Goal: Task Accomplishment & Management: Manage account settings

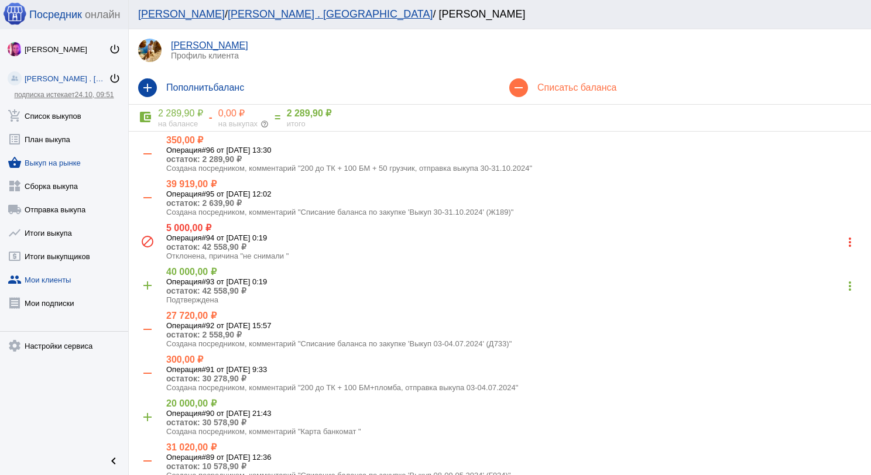
click at [75, 166] on link "shopping_basket Выкуп на рынке" at bounding box center [64, 160] width 128 height 23
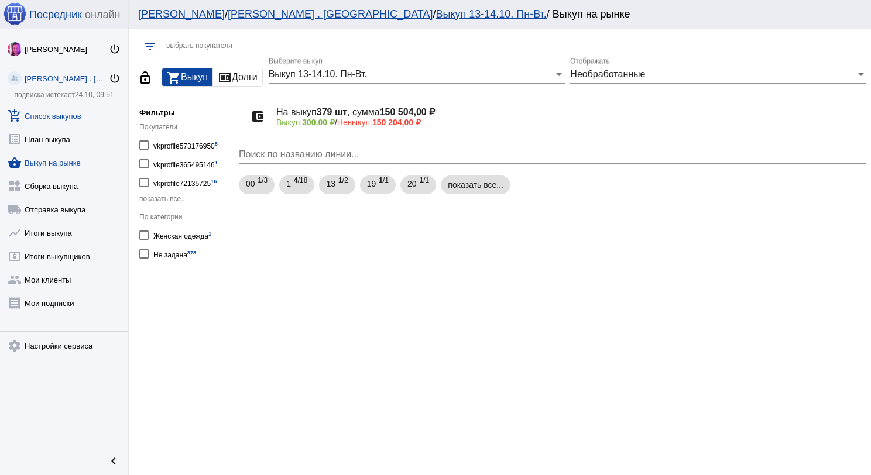
click at [73, 109] on link "add_shopping_cart Список выкупов" at bounding box center [64, 113] width 128 height 23
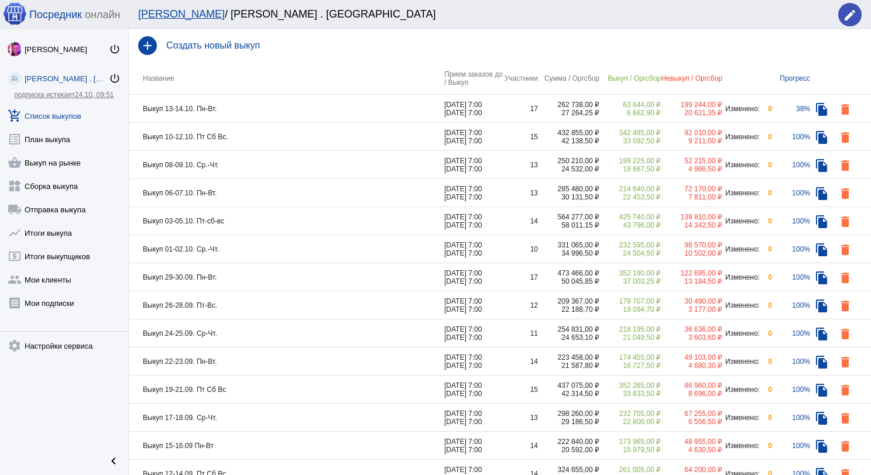
click at [271, 142] on td "Выкуп 10-12.10. Пт Сб Вс." at bounding box center [286, 137] width 315 height 28
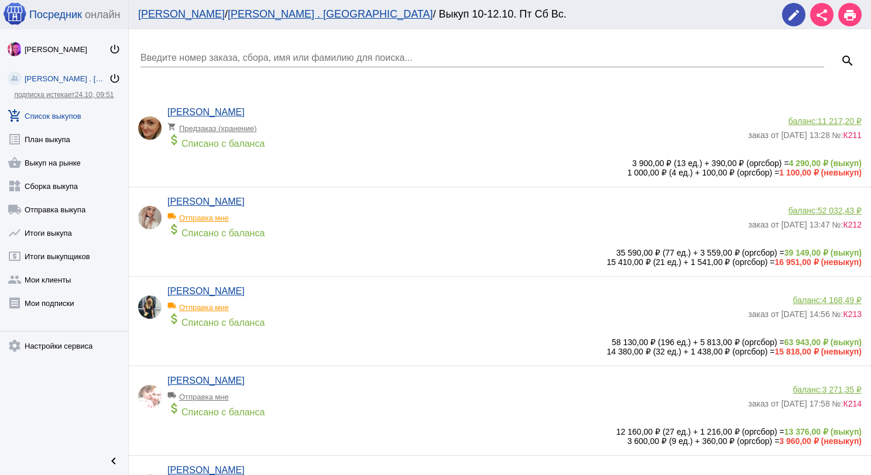
click at [220, 55] on input "Введите номер заказа, сбора, имя или фамилию для поиска..." at bounding box center [482, 58] width 684 height 11
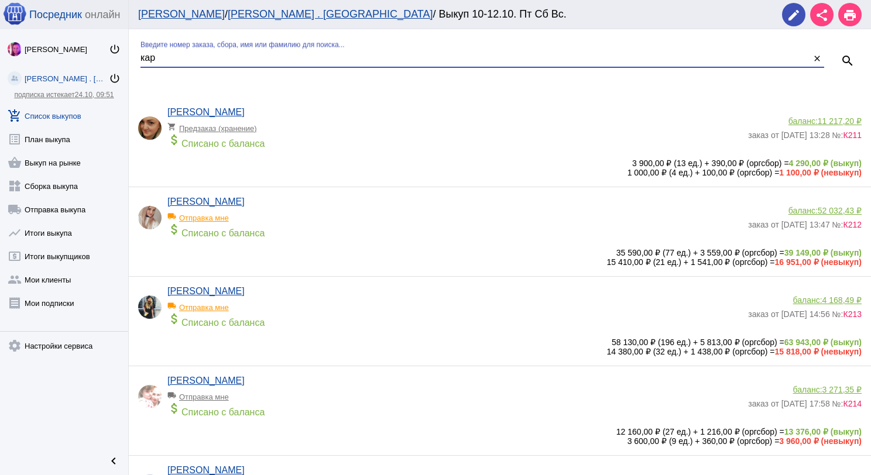
type input "кар"
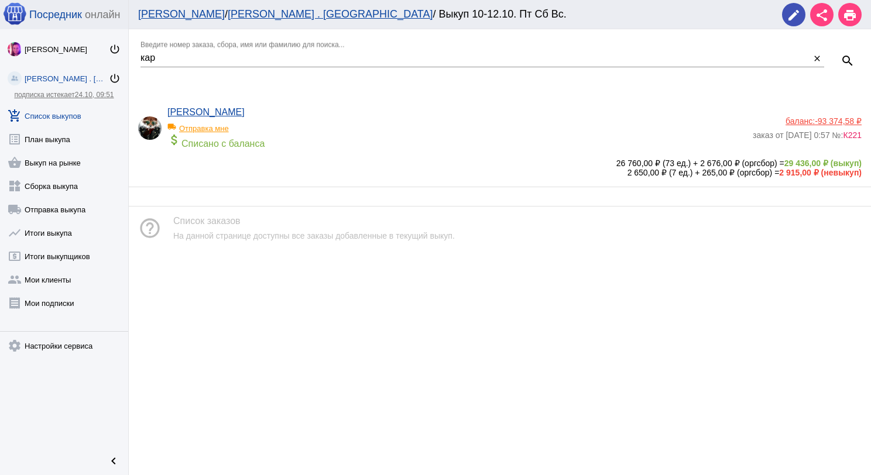
click at [822, 121] on span "-93 374,58 ₽" at bounding box center [838, 120] width 47 height 9
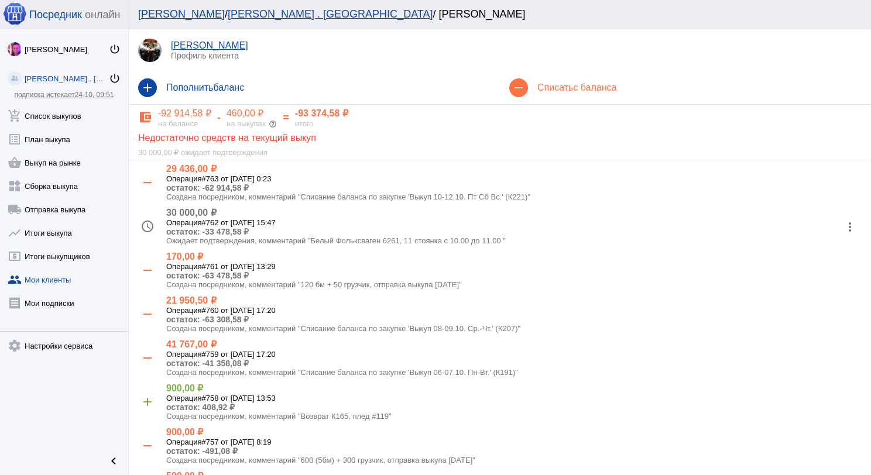
click at [537, 84] on h4 "Списать с баланса" at bounding box center [699, 88] width 324 height 11
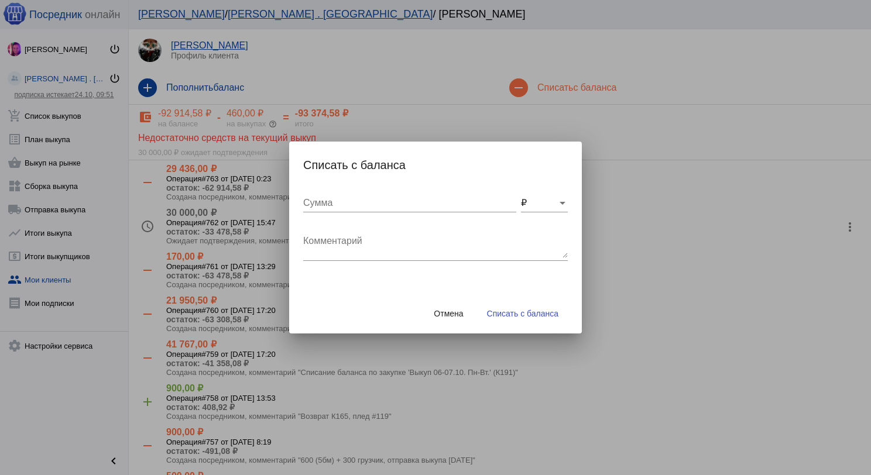
click at [368, 234] on div "Комментарий" at bounding box center [435, 242] width 265 height 37
type textarea "120 бм + 100 грузчик, отправка выкупа [DATE]"
click at [359, 203] on input "Сумма" at bounding box center [409, 203] width 213 height 11
type input "220"
click at [489, 308] on button "Списать с баланса" at bounding box center [523, 313] width 90 height 21
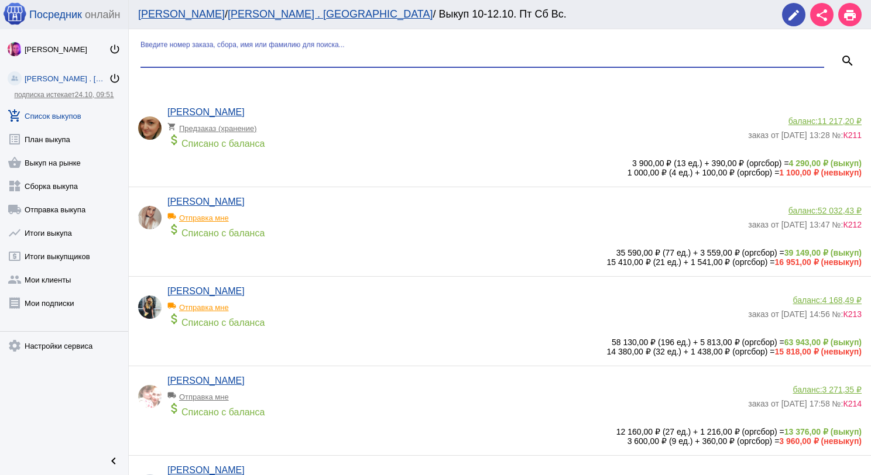
click at [171, 57] on input "Введите номер заказа, сбора, имя или фамилию для поиска..." at bounding box center [482, 58] width 684 height 11
type input "серг"
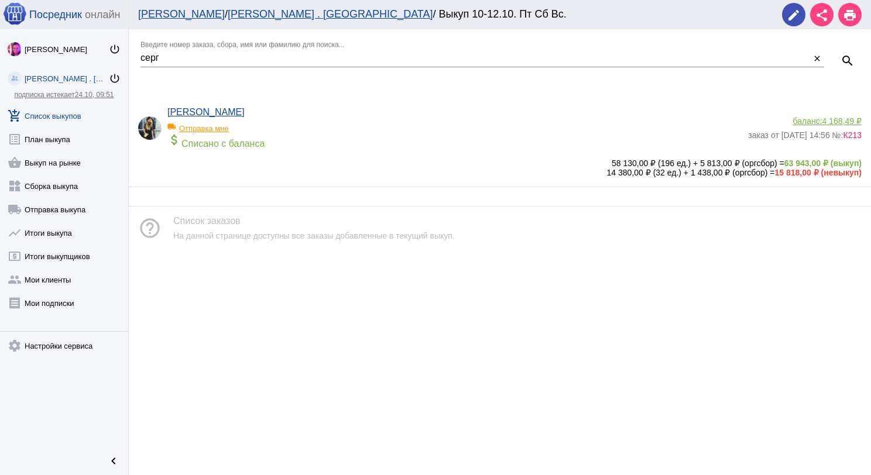
click at [838, 119] on span "4 168,49 ₽" at bounding box center [841, 120] width 39 height 9
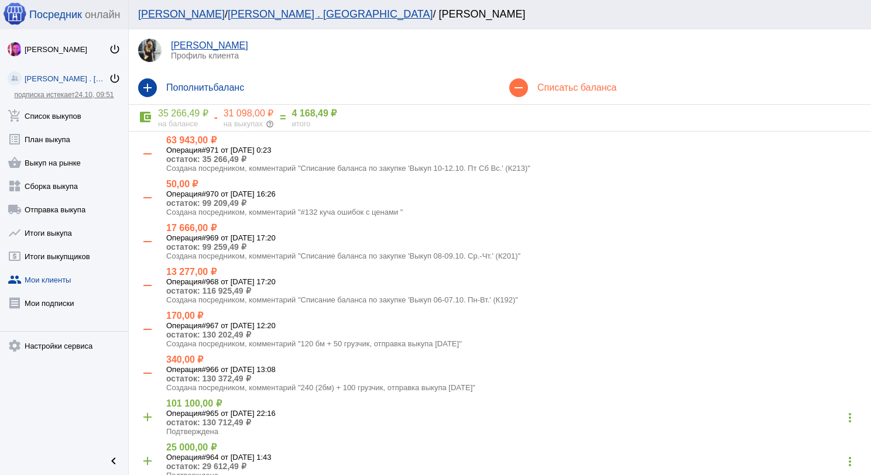
click at [595, 92] on h4 "Списать с баланса" at bounding box center [699, 88] width 324 height 11
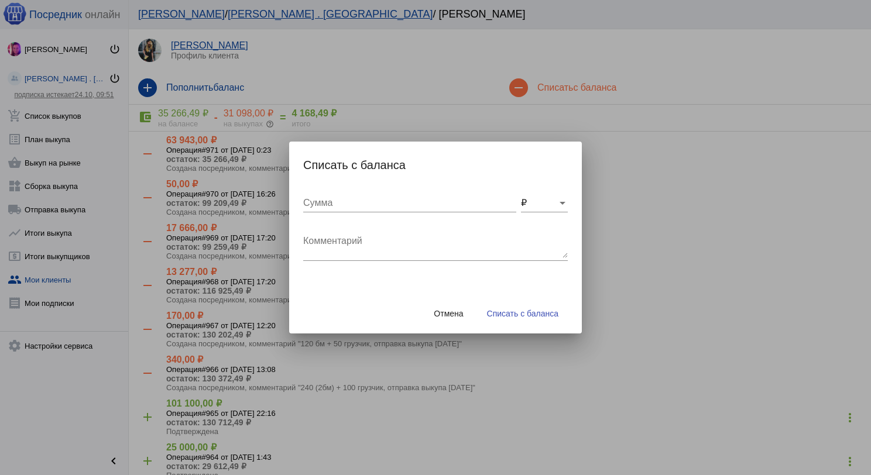
click at [421, 259] on div "Комментарий" at bounding box center [435, 242] width 265 height 37
type textarea "360 (3бм) + 150 грузчик, отправка выкупа [DATE]"
click at [392, 209] on div "Сумма" at bounding box center [409, 199] width 213 height 26
type input "2"
type input "510"
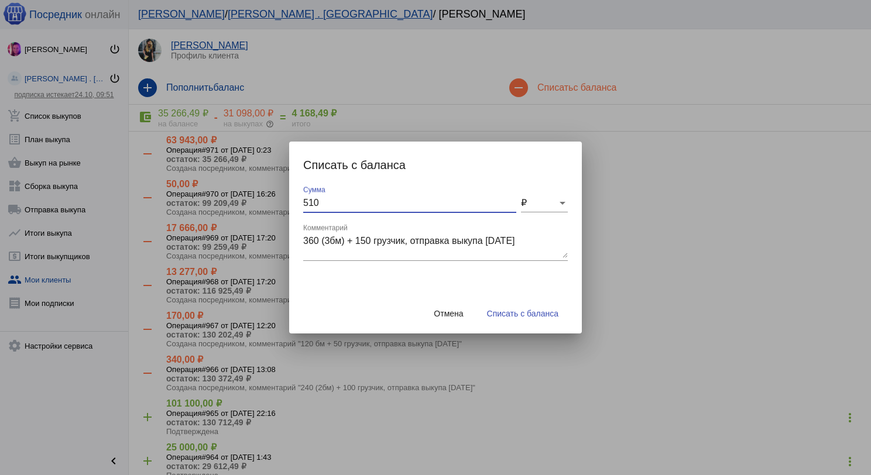
click at [489, 304] on button "Списать с баланса" at bounding box center [523, 313] width 90 height 21
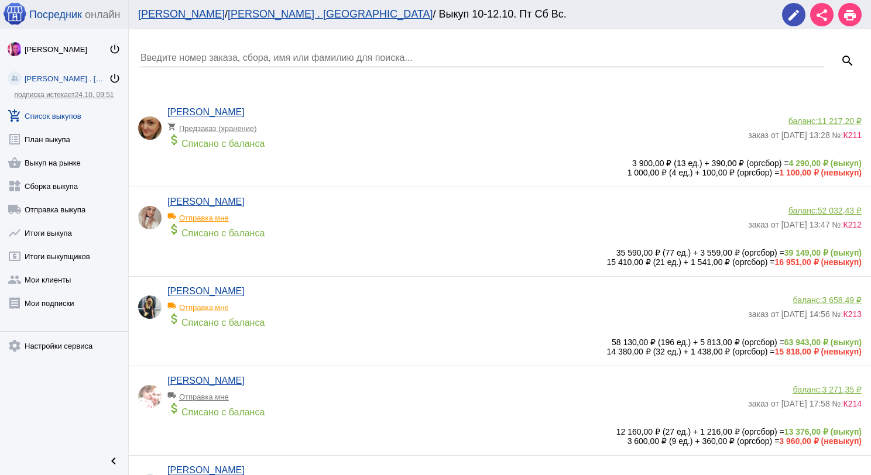
click at [201, 59] on input "Введите номер заказа, сбора, имя или фамилию для поиска..." at bounding box center [482, 58] width 684 height 11
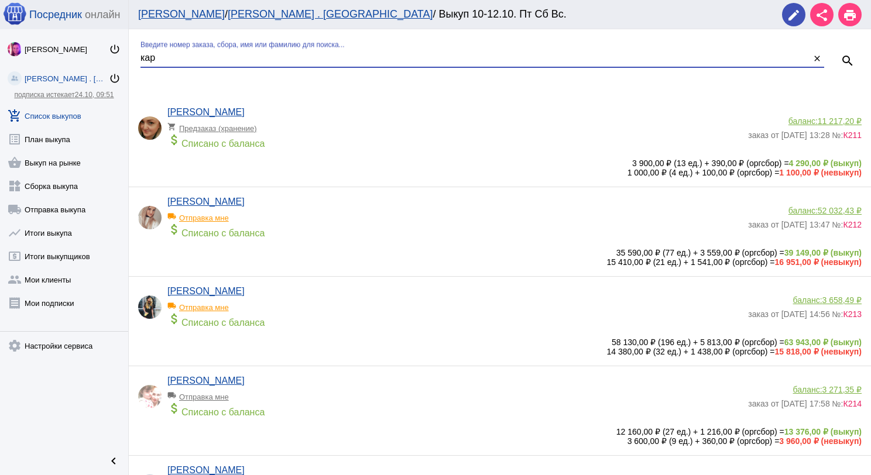
type input "кар"
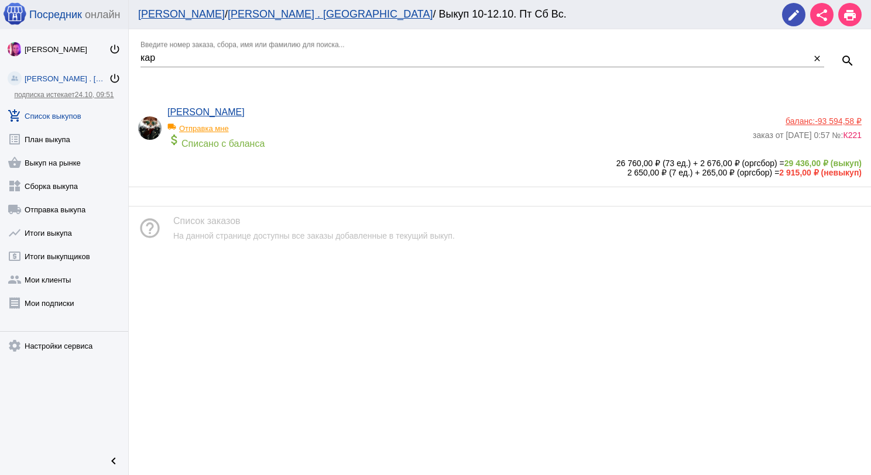
click at [843, 122] on span "-93 594,58 ₽" at bounding box center [838, 120] width 47 height 9
